Goal: Communication & Community: Answer question/provide support

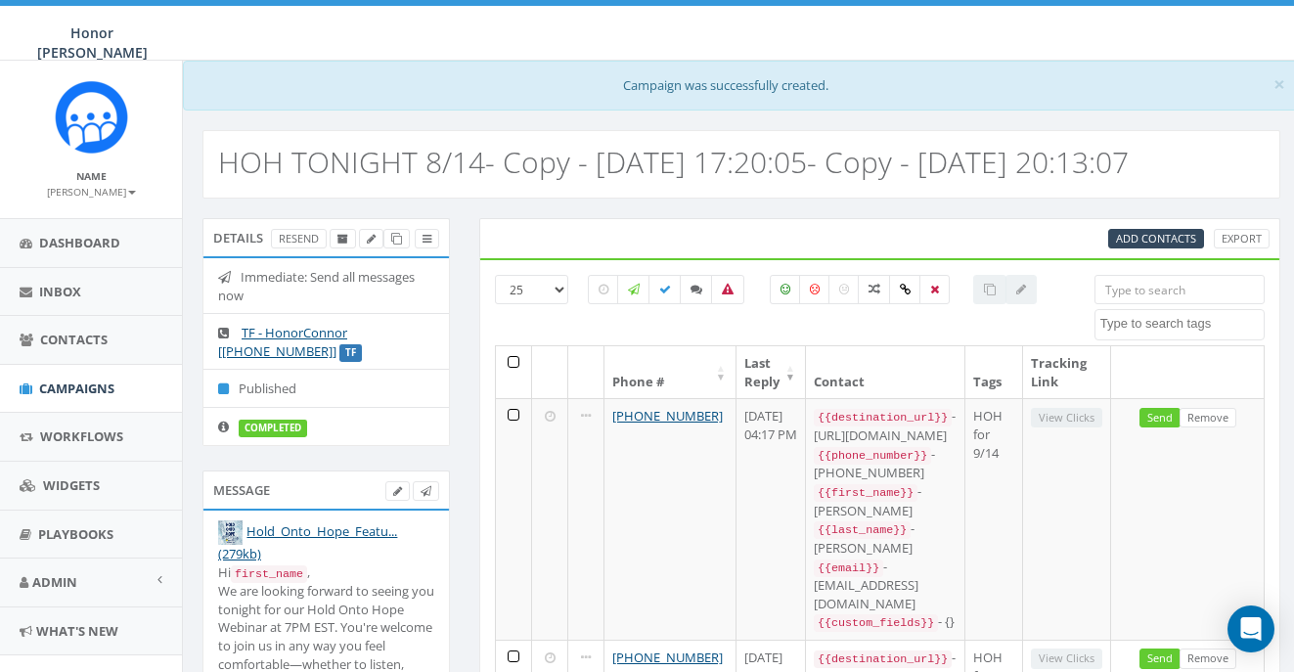
select select
click at [700, 291] on icon at bounding box center [696, 290] width 12 height 12
checkbox input "true"
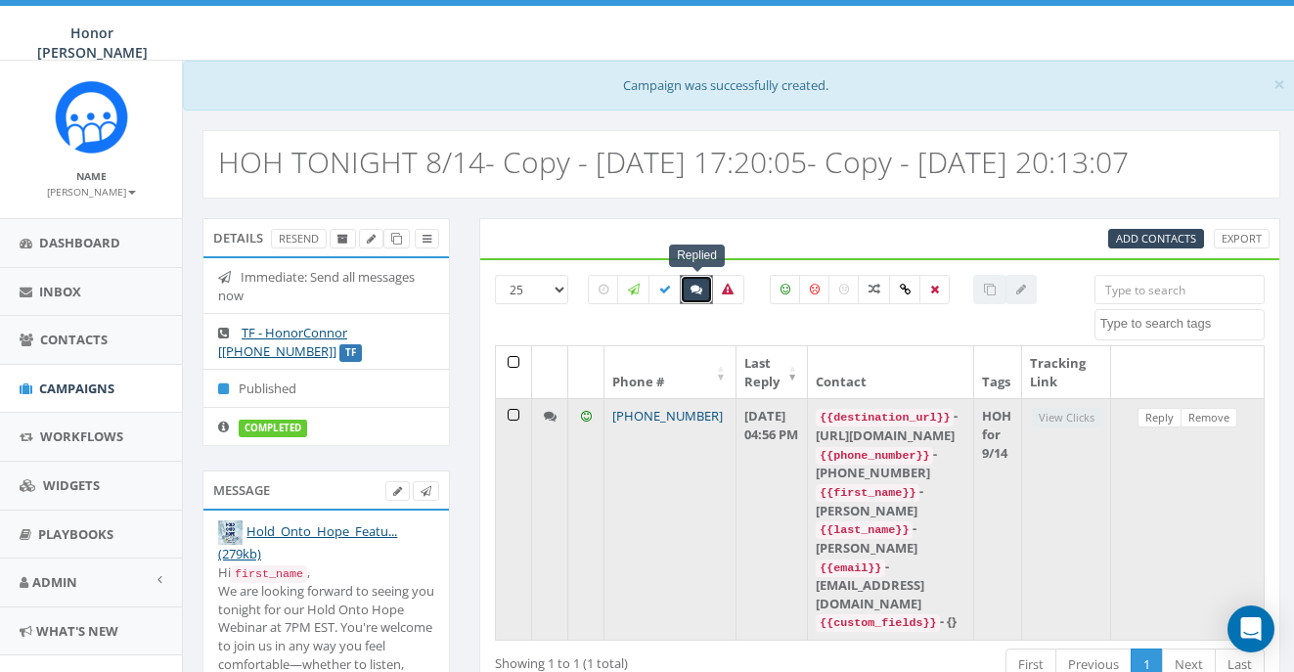
click at [673, 413] on link "[PHONE_NUMBER]" at bounding box center [667, 416] width 110 height 18
click at [1170, 419] on link "Reply" at bounding box center [1159, 418] width 44 height 21
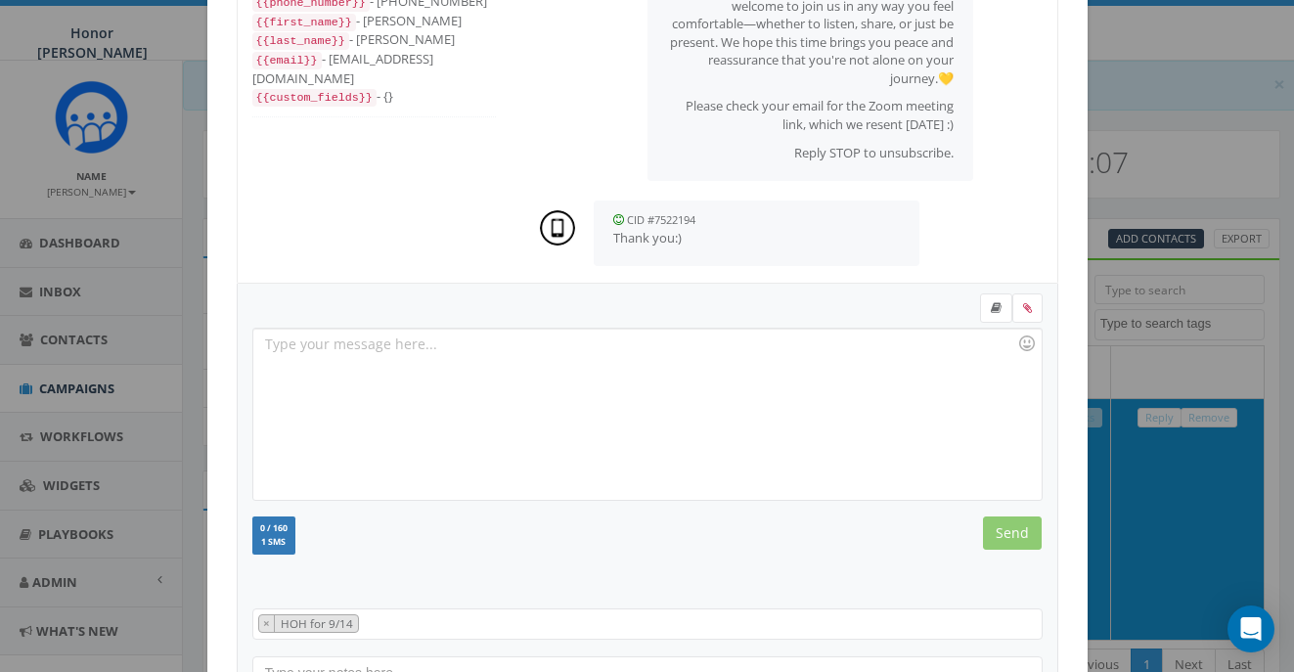
scroll to position [273, 0]
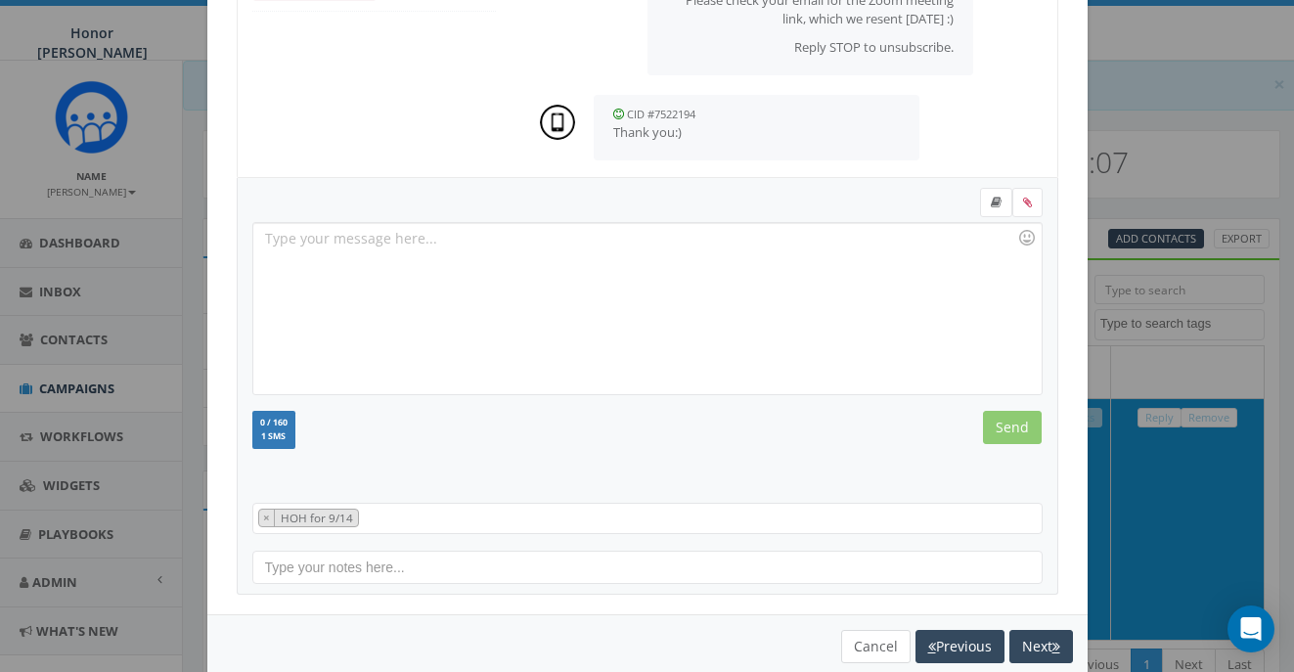
click at [867, 635] on button "Cancel" at bounding box center [875, 646] width 69 height 33
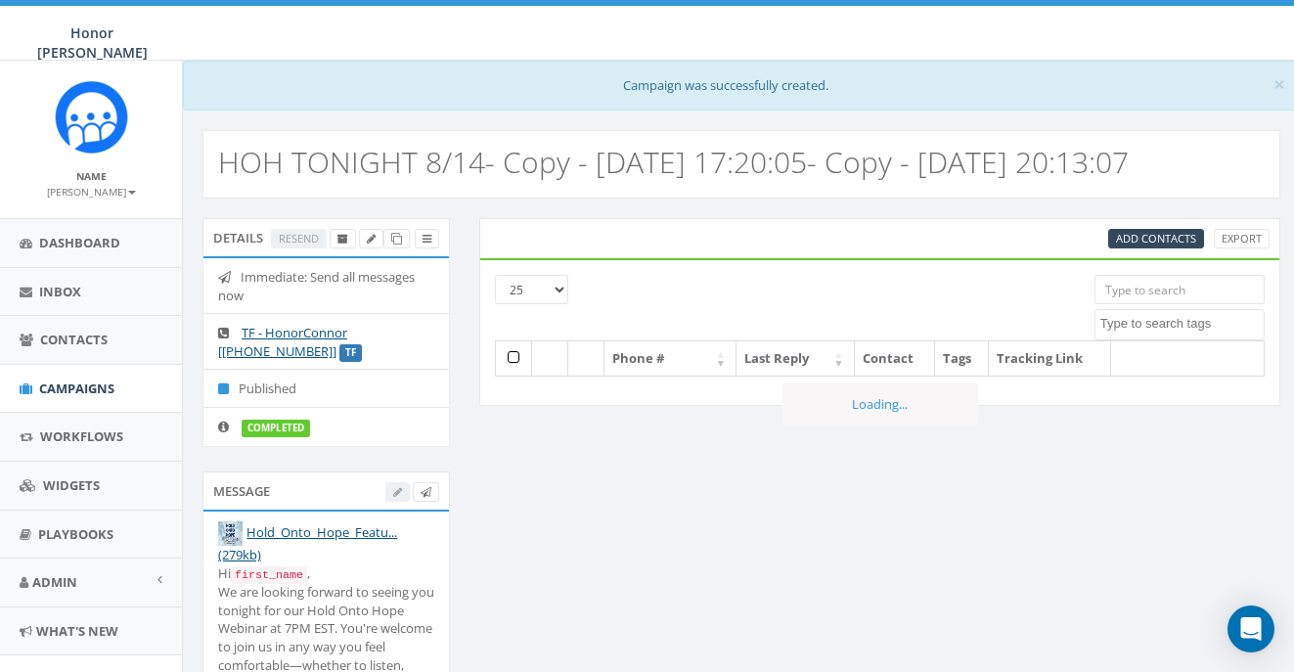
select select
